Goal: Download file/media

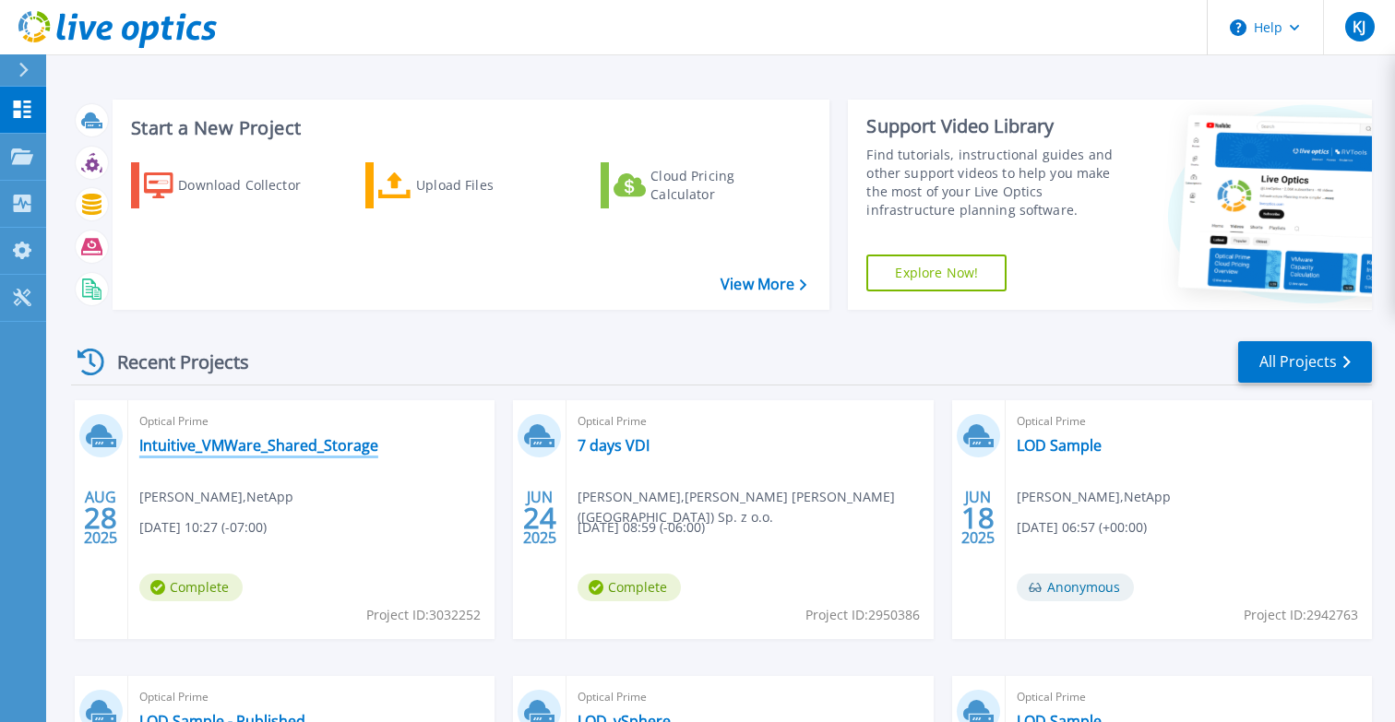
click at [168, 445] on link "Intuitive_VMWare_Shared_Storage" at bounding box center [258, 445] width 239 height 18
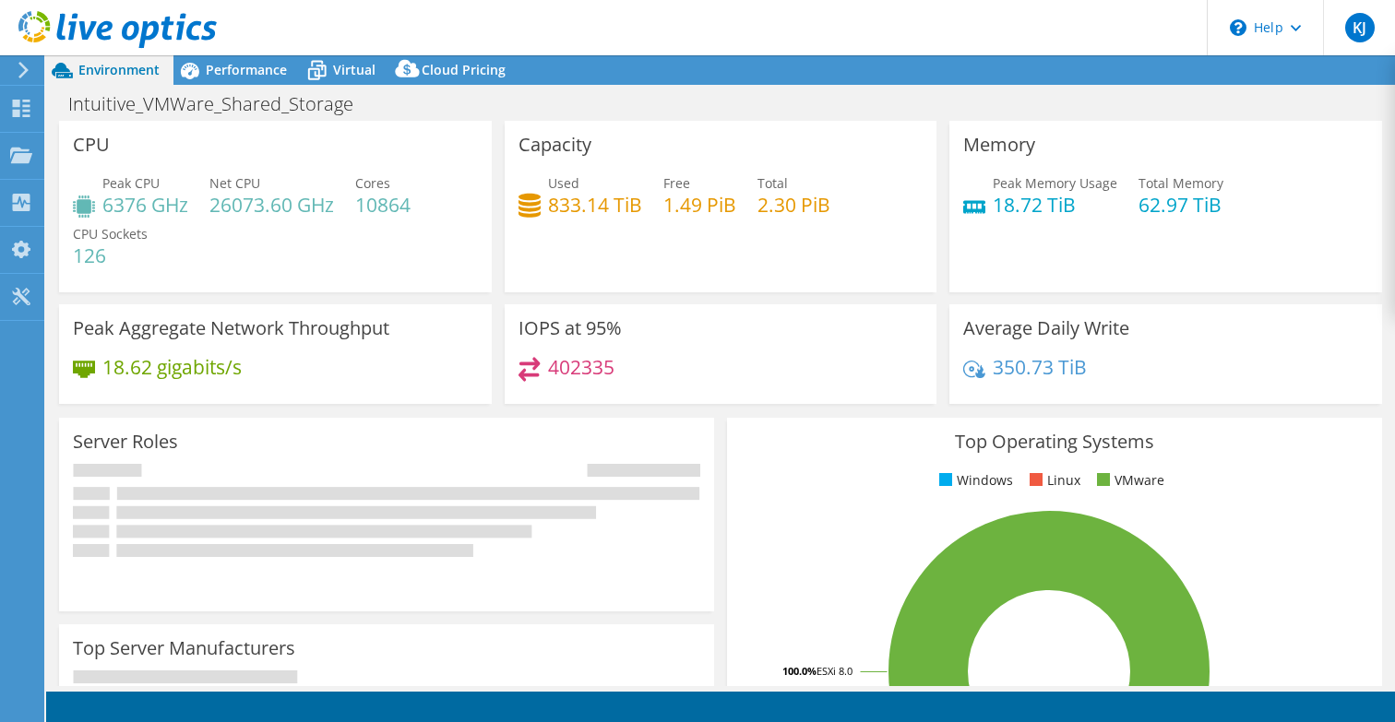
select select "USD"
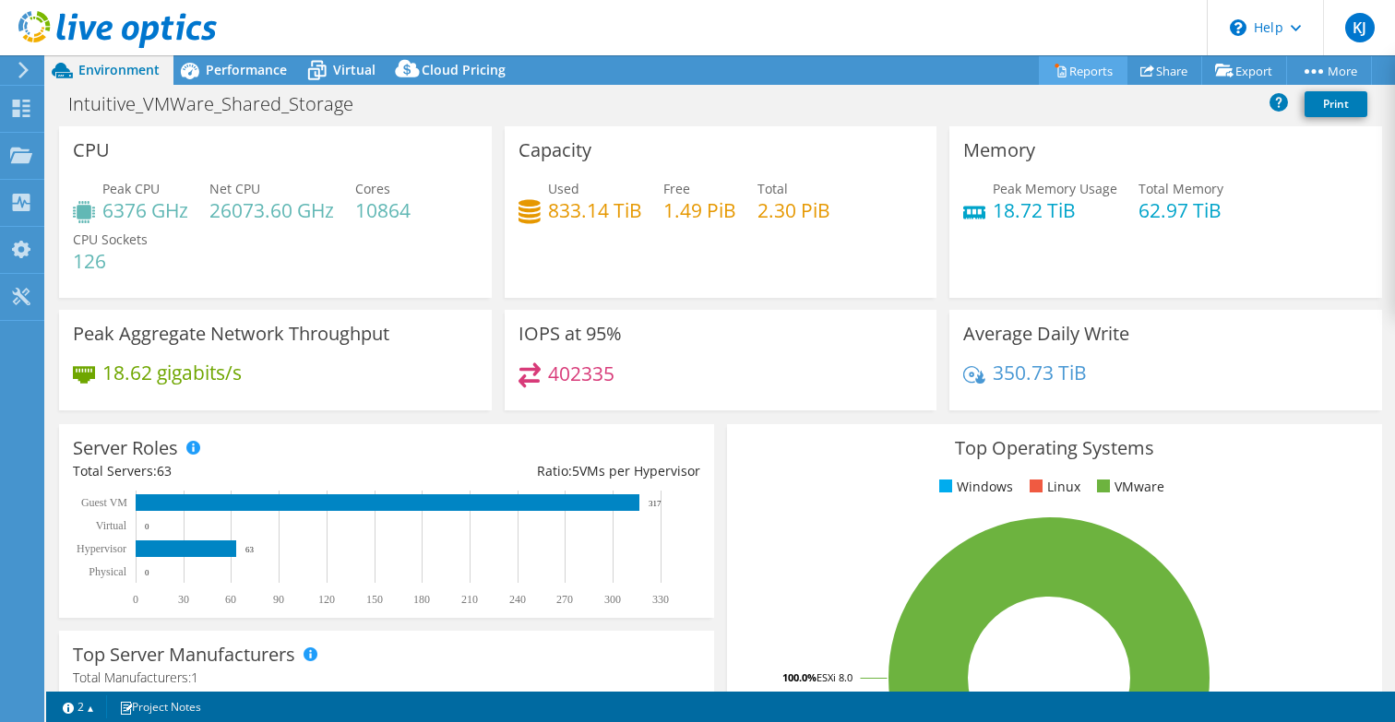
click at [1066, 66] on link "Reports" at bounding box center [1083, 70] width 89 height 29
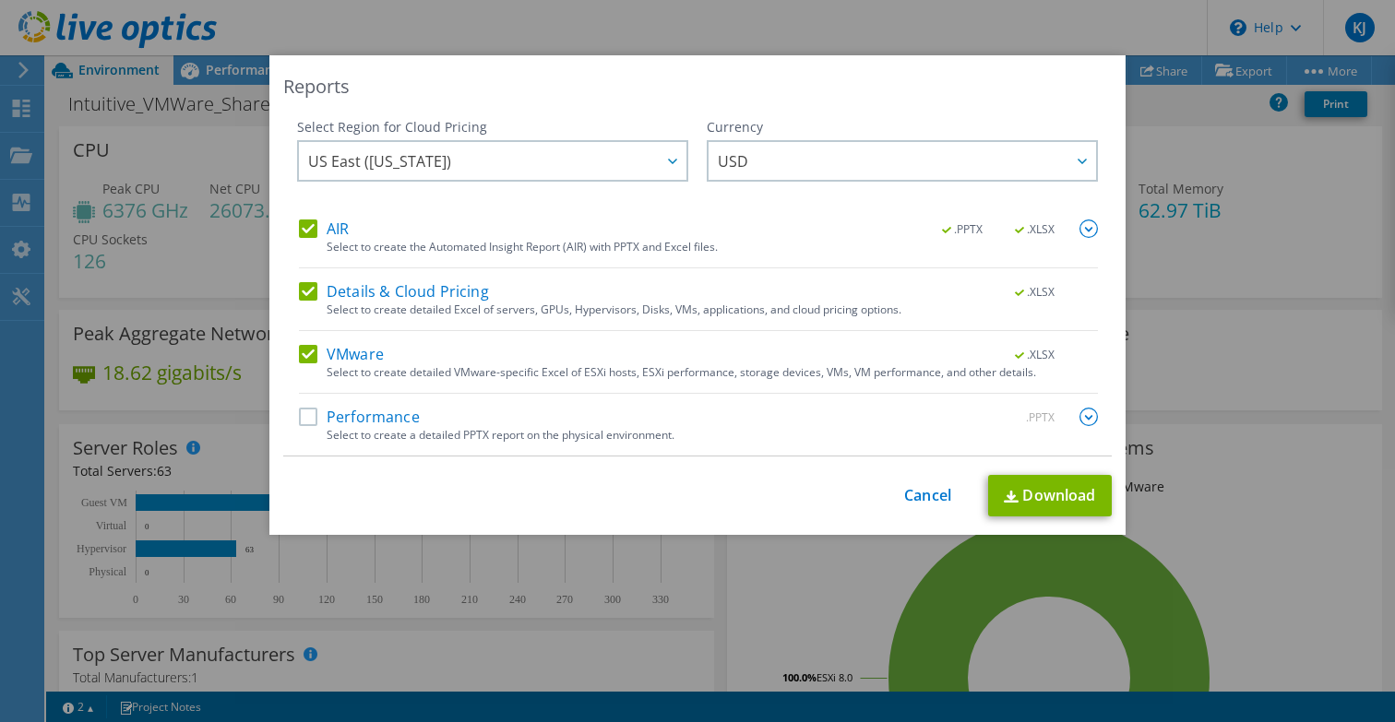
click at [316, 413] on label "Performance" at bounding box center [359, 417] width 121 height 18
click at [0, 0] on input "Performance" at bounding box center [0, 0] width 0 height 0
click at [304, 289] on label "Details & Cloud Pricing" at bounding box center [394, 291] width 190 height 18
click at [0, 0] on input "Details & Cloud Pricing" at bounding box center [0, 0] width 0 height 0
click at [304, 291] on label "Details & Cloud Pricing" at bounding box center [394, 291] width 190 height 18
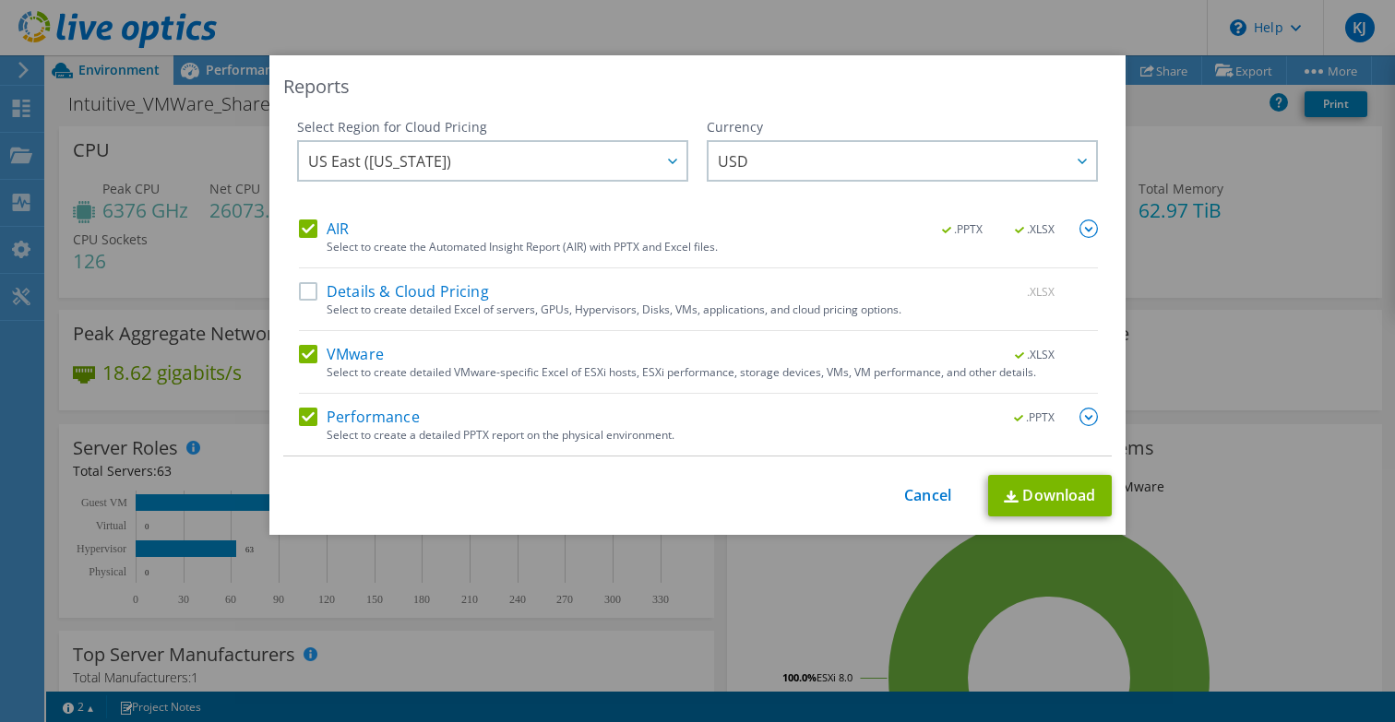
click at [0, 0] on input "Details & Cloud Pricing" at bounding box center [0, 0] width 0 height 0
click at [1070, 491] on link "Download" at bounding box center [1050, 496] width 124 height 42
click at [925, 498] on link "Cancel" at bounding box center [927, 496] width 47 height 18
